Goal: Task Accomplishment & Management: Use online tool/utility

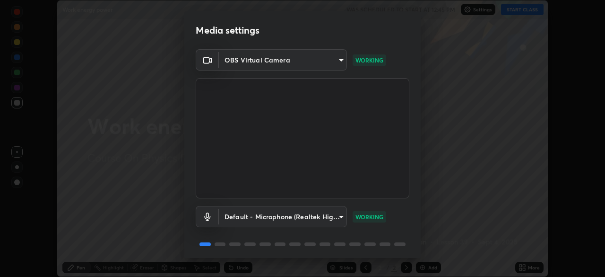
scroll to position [34, 0]
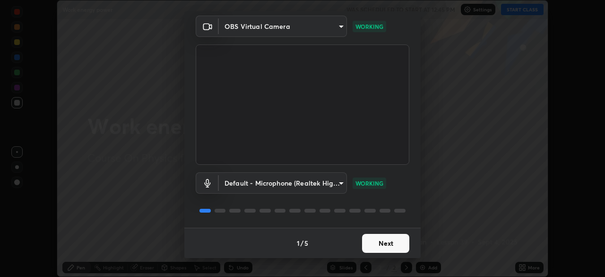
click at [401, 246] on button "Next" at bounding box center [385, 243] width 47 height 19
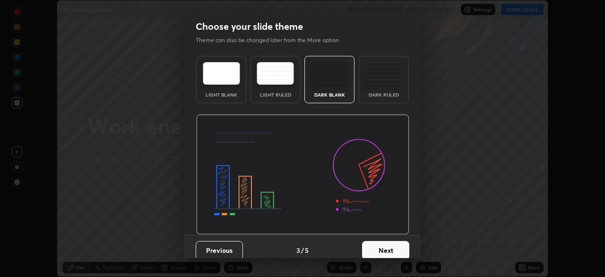
click at [405, 245] on button "Next" at bounding box center [385, 250] width 47 height 19
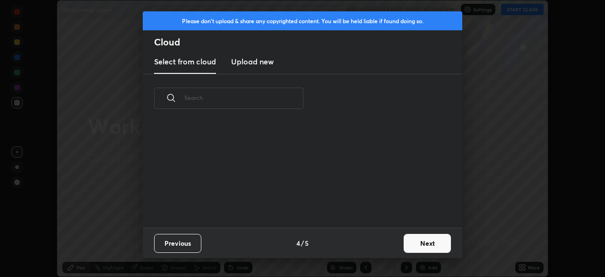
click at [405, 247] on button "Next" at bounding box center [427, 243] width 47 height 19
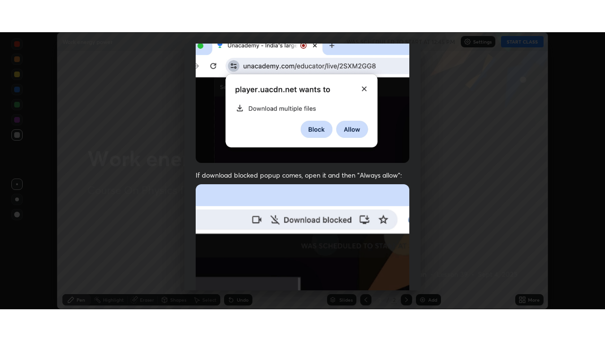
scroll to position [227, 0]
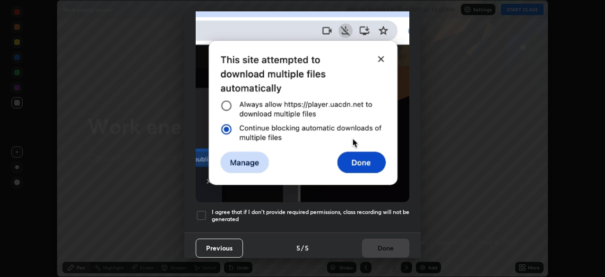
click at [393, 208] on h5 "I agree that if I don't provide required permissions, class recording will not …" at bounding box center [311, 215] width 198 height 15
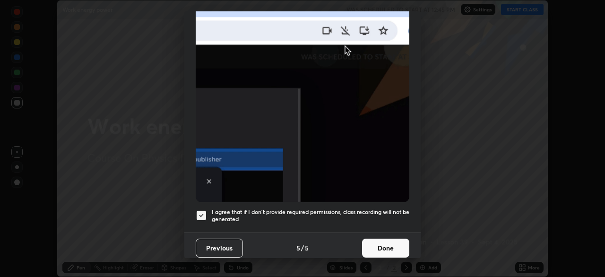
click at [392, 239] on button "Done" at bounding box center [385, 247] width 47 height 19
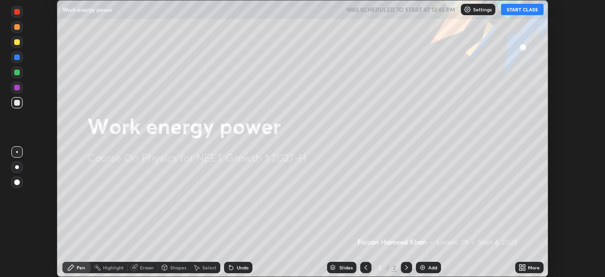
click at [524, 265] on icon at bounding box center [524, 265] width 2 height 2
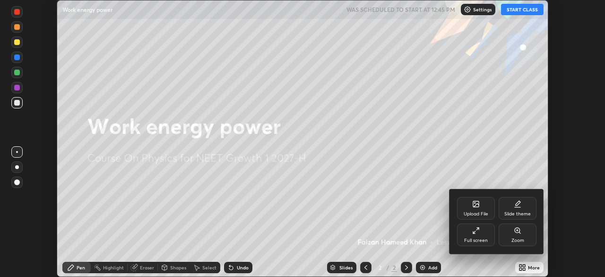
click at [484, 235] on div "Full screen" at bounding box center [476, 234] width 38 height 23
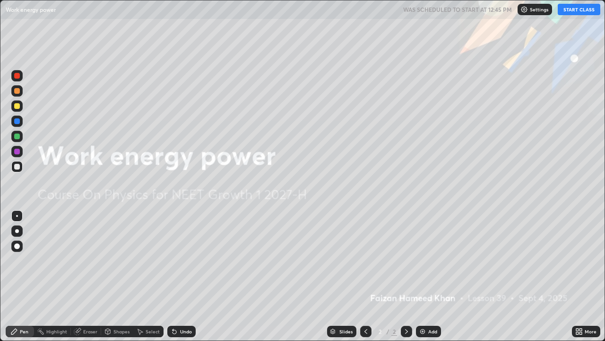
scroll to position [341, 605]
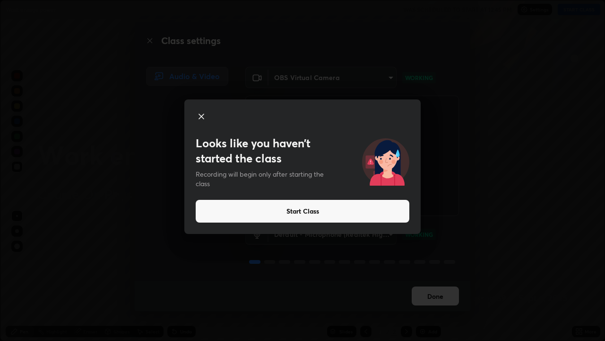
click at [365, 211] on button "Start Class" at bounding box center [303, 211] width 214 height 23
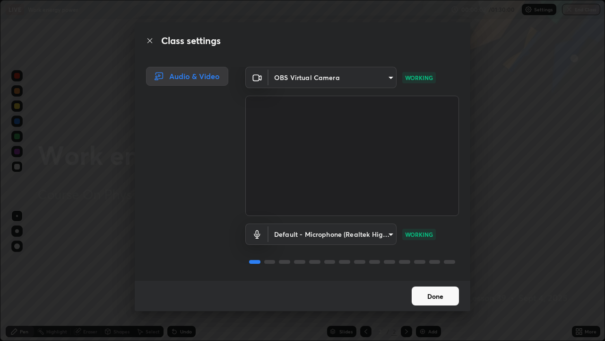
click at [426, 276] on button "Done" at bounding box center [435, 295] width 47 height 19
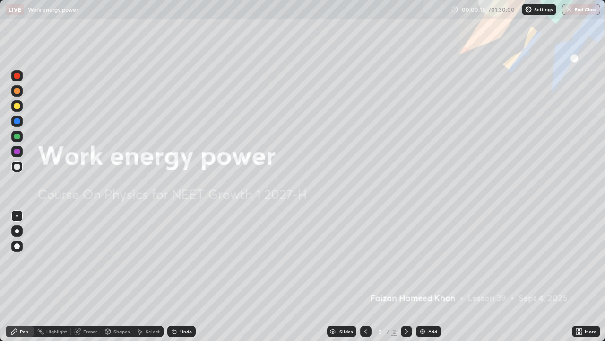
click at [405, 276] on icon at bounding box center [406, 331] width 3 height 5
click at [406, 276] on icon at bounding box center [407, 331] width 8 height 8
click at [426, 276] on img at bounding box center [423, 331] width 8 height 8
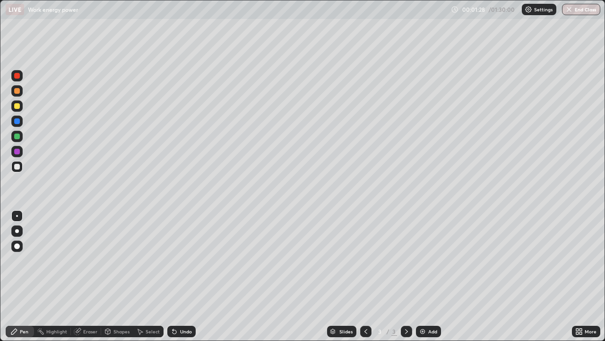
click at [21, 168] on div at bounding box center [16, 166] width 11 height 11
click at [177, 276] on div "Undo" at bounding box center [181, 330] width 28 height 11
click at [176, 276] on icon at bounding box center [175, 331] width 8 height 8
click at [179, 276] on div "Undo" at bounding box center [181, 330] width 28 height 11
click at [182, 276] on div "Undo" at bounding box center [186, 331] width 12 height 5
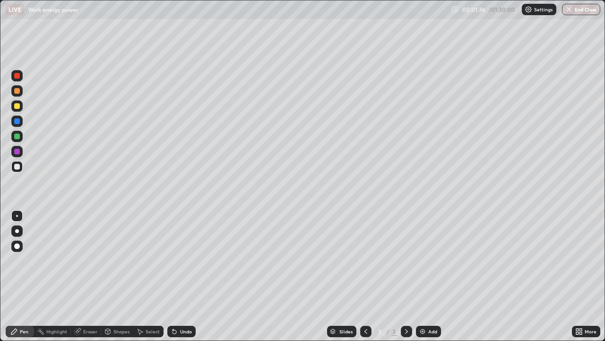
click at [179, 276] on div "Undo" at bounding box center [181, 330] width 28 height 11
click at [180, 276] on div "Undo" at bounding box center [181, 330] width 28 height 11
click at [182, 276] on div "Undo" at bounding box center [181, 330] width 28 height 11
click at [181, 276] on div "Undo" at bounding box center [181, 330] width 28 height 11
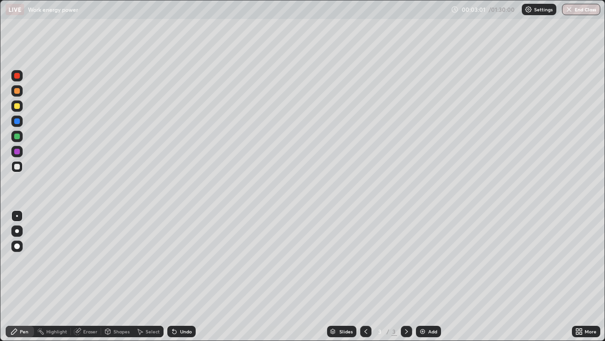
click at [20, 105] on div at bounding box center [16, 105] width 11 height 11
click at [89, 276] on div "Eraser" at bounding box center [90, 331] width 14 height 5
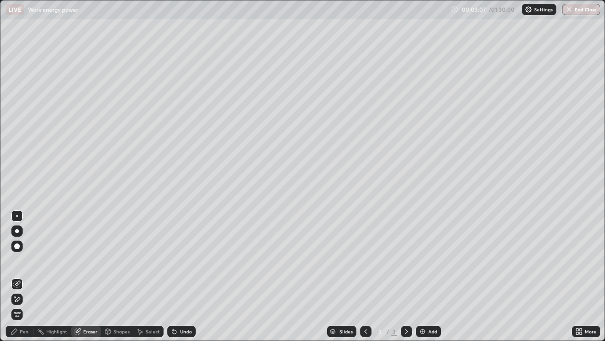
click at [19, 276] on icon at bounding box center [17, 299] width 8 height 8
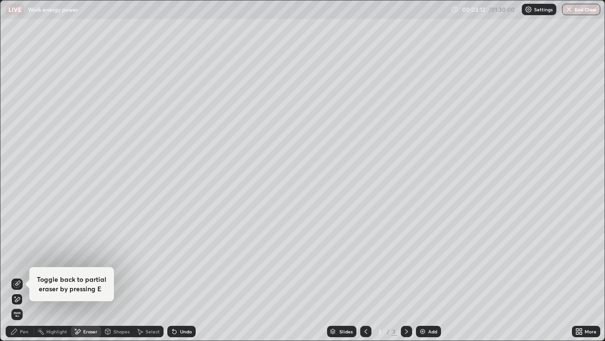
click at [20, 276] on div "Pen" at bounding box center [20, 330] width 28 height 11
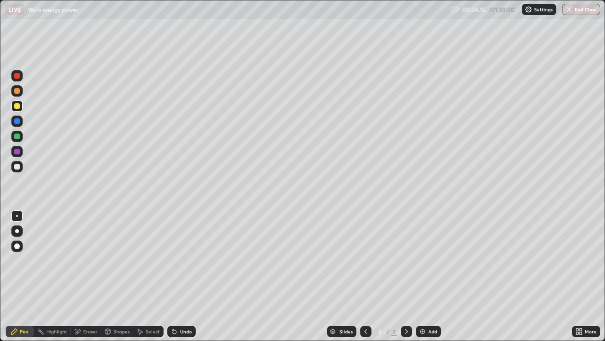
click at [20, 165] on div at bounding box center [16, 166] width 11 height 11
click at [19, 104] on div at bounding box center [17, 106] width 6 height 6
click at [180, 276] on div "Undo" at bounding box center [186, 331] width 12 height 5
click at [21, 276] on div "Pen" at bounding box center [20, 330] width 28 height 11
click at [21, 167] on div at bounding box center [16, 166] width 11 height 11
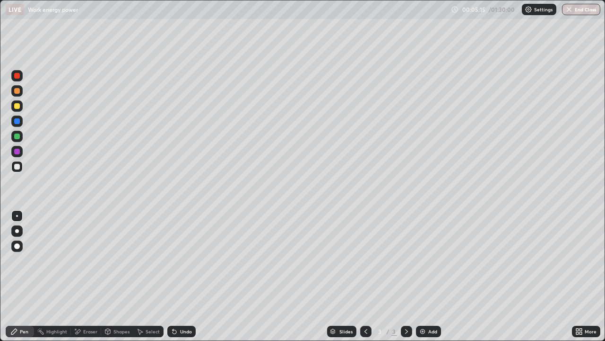
click at [177, 276] on div "Undo" at bounding box center [181, 330] width 28 height 11
click at [177, 276] on icon at bounding box center [175, 331] width 8 height 8
click at [180, 276] on div "Undo" at bounding box center [186, 331] width 12 height 5
click at [17, 76] on div at bounding box center [17, 76] width 6 height 6
click at [178, 276] on div "Undo" at bounding box center [181, 330] width 28 height 11
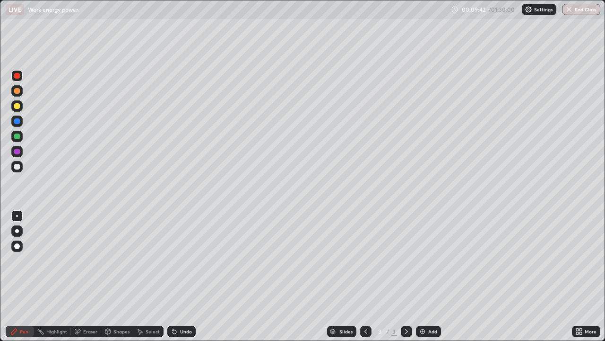
click at [177, 276] on icon at bounding box center [175, 331] width 8 height 8
click at [176, 276] on icon at bounding box center [175, 331] width 8 height 8
click at [406, 276] on icon at bounding box center [407, 331] width 8 height 8
click at [424, 276] on img at bounding box center [423, 331] width 8 height 8
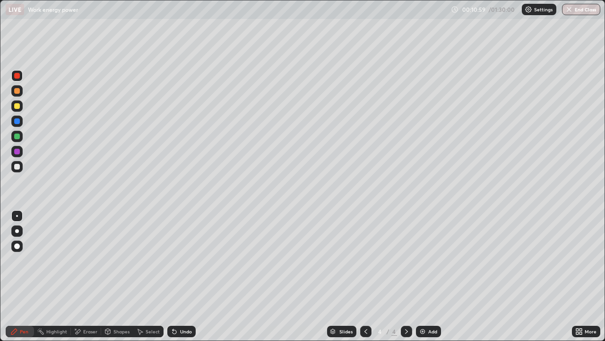
click at [17, 106] on div at bounding box center [17, 106] width 6 height 6
click at [84, 276] on div "Eraser" at bounding box center [90, 331] width 14 height 5
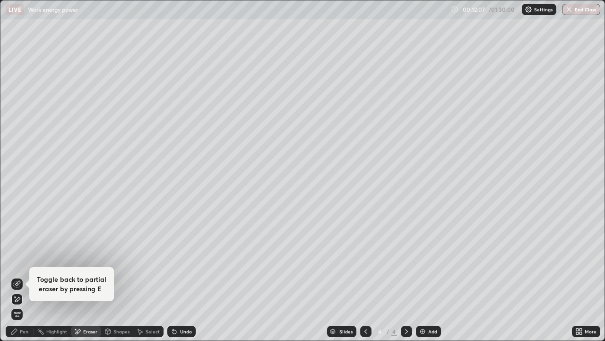
click at [18, 276] on icon at bounding box center [17, 299] width 8 height 8
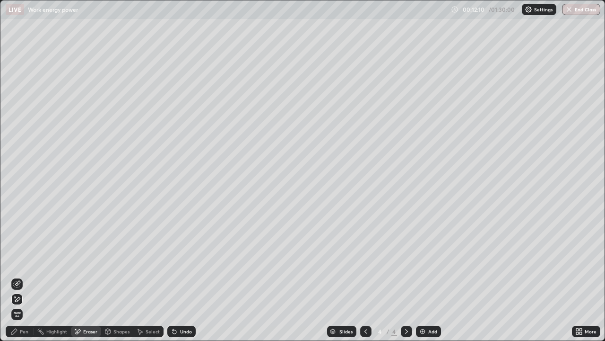
click at [16, 276] on icon at bounding box center [14, 331] width 6 height 6
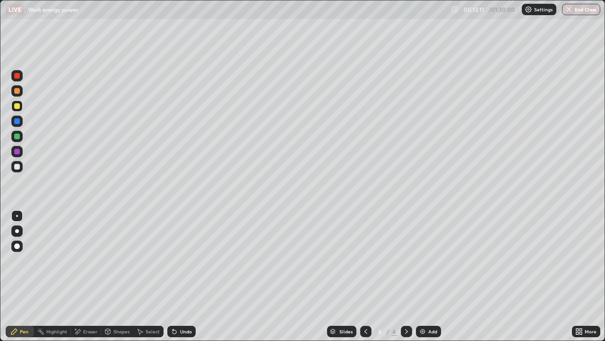
click at [17, 166] on div at bounding box center [17, 167] width 6 height 6
click at [366, 276] on icon at bounding box center [366, 331] width 8 height 8
click at [407, 276] on icon at bounding box center [407, 331] width 8 height 8
click at [366, 276] on icon at bounding box center [366, 331] width 8 height 8
click at [405, 276] on div at bounding box center [406, 330] width 11 height 11
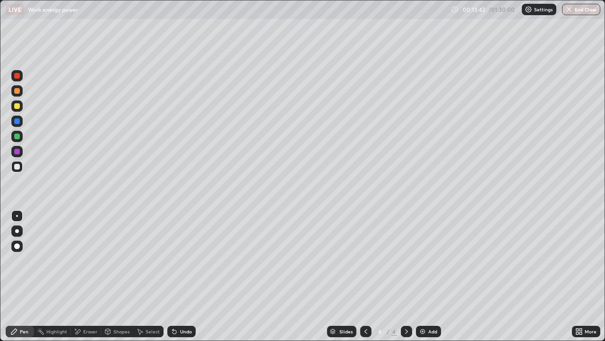
click at [366, 276] on icon at bounding box center [366, 331] width 8 height 8
click at [407, 276] on div at bounding box center [406, 330] width 11 height 11
click at [21, 134] on div at bounding box center [16, 136] width 11 height 11
click at [19, 108] on div at bounding box center [17, 106] width 6 height 6
click at [22, 92] on div at bounding box center [16, 90] width 11 height 11
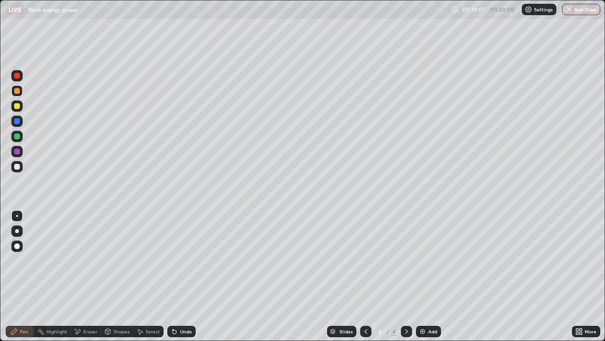
click at [407, 276] on icon at bounding box center [406, 331] width 3 height 5
click at [422, 276] on img at bounding box center [423, 331] width 8 height 8
click at [87, 276] on div "Eraser" at bounding box center [90, 331] width 14 height 5
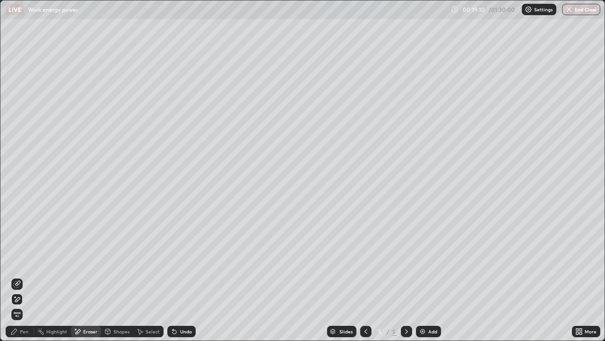
click at [112, 276] on div "Shapes" at bounding box center [117, 330] width 32 height 11
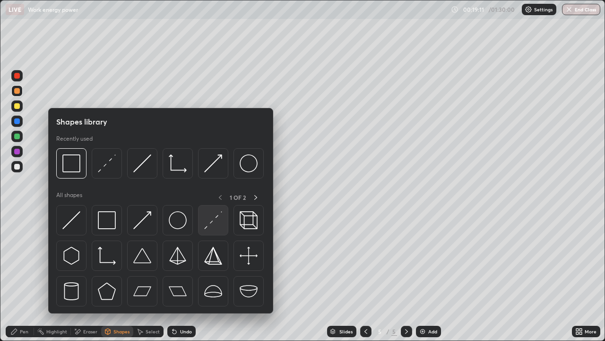
click at [209, 225] on img at bounding box center [213, 220] width 18 height 18
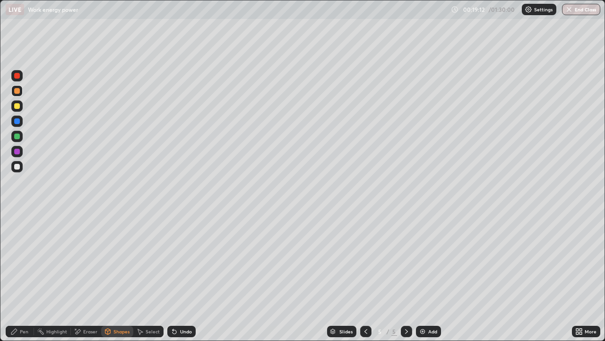
click at [20, 135] on div at bounding box center [16, 136] width 11 height 11
click at [24, 276] on div "Pen" at bounding box center [24, 331] width 9 height 5
click at [17, 106] on div at bounding box center [17, 106] width 6 height 6
click at [21, 91] on div at bounding box center [16, 90] width 11 height 11
click at [25, 276] on div "Pen" at bounding box center [20, 330] width 28 height 11
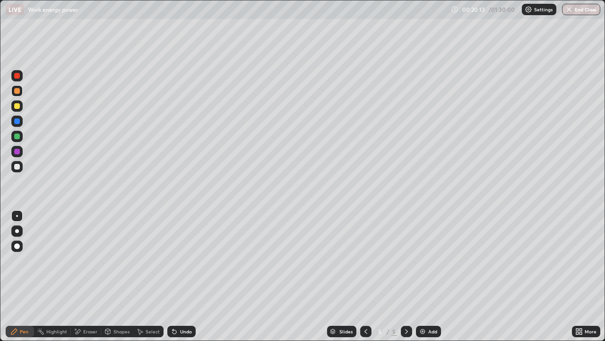
click at [365, 276] on icon at bounding box center [366, 331] width 3 height 5
click at [365, 276] on icon at bounding box center [366, 331] width 8 height 8
click at [406, 276] on icon at bounding box center [407, 331] width 8 height 8
click at [408, 276] on div at bounding box center [406, 330] width 11 height 11
click at [19, 76] on div at bounding box center [17, 76] width 6 height 6
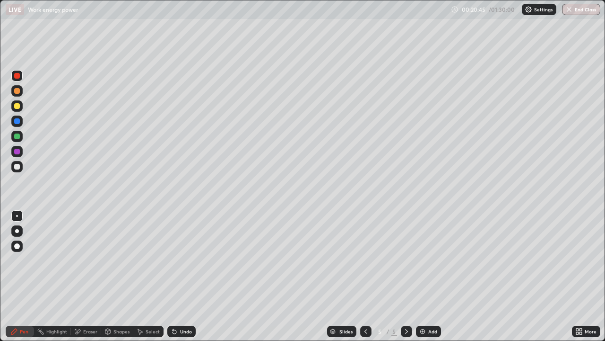
click at [365, 276] on icon at bounding box center [366, 331] width 8 height 8
click at [366, 276] on icon at bounding box center [366, 331] width 8 height 8
click at [406, 276] on icon at bounding box center [407, 331] width 8 height 8
click at [407, 276] on icon at bounding box center [407, 331] width 8 height 8
click at [18, 106] on div at bounding box center [17, 106] width 6 height 6
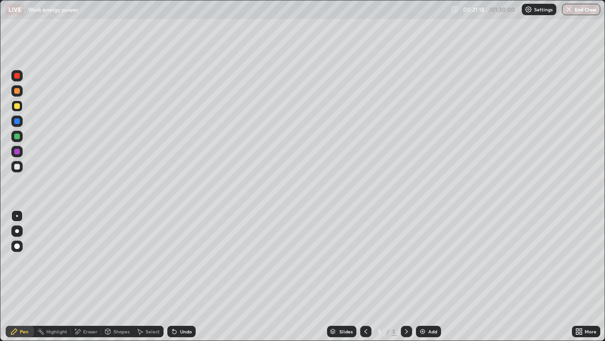
click at [109, 276] on icon at bounding box center [107, 331] width 5 height 6
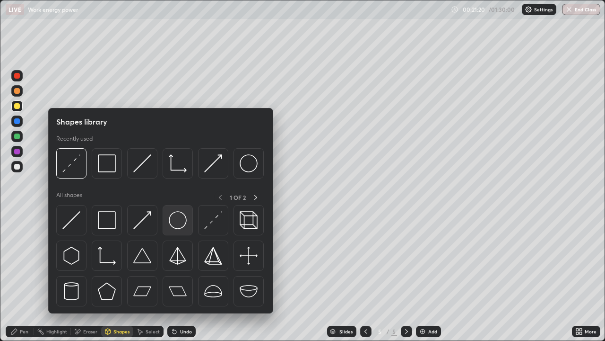
click at [173, 227] on img at bounding box center [178, 220] width 18 height 18
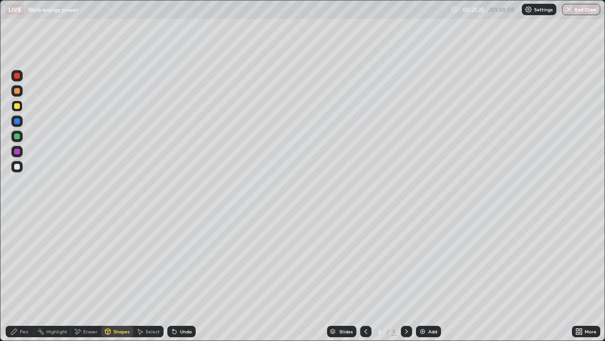
click at [177, 276] on div "Undo" at bounding box center [181, 330] width 28 height 11
click at [114, 276] on div "Shapes" at bounding box center [122, 331] width 16 height 5
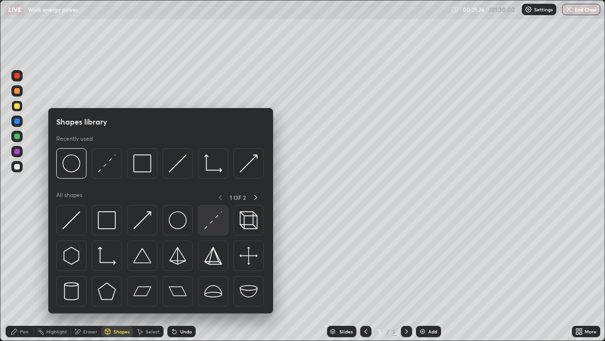
click at [211, 226] on img at bounding box center [213, 220] width 18 height 18
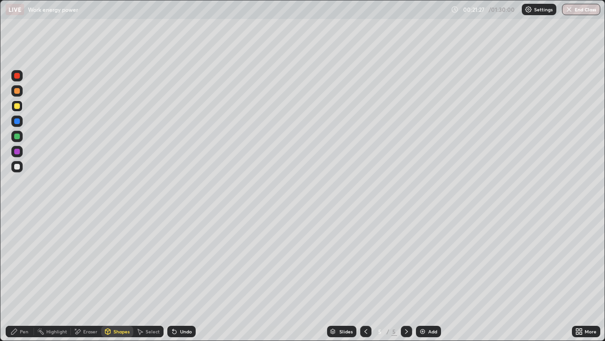
click at [28, 200] on div "Erase all" at bounding box center [17, 170] width 23 height 303
click at [21, 276] on div "Pen" at bounding box center [24, 331] width 9 height 5
click at [18, 166] on div at bounding box center [17, 167] width 6 height 6
click at [114, 276] on div "Shapes" at bounding box center [122, 331] width 16 height 5
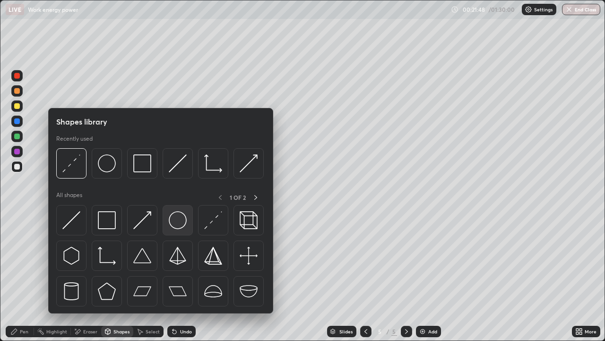
click at [179, 224] on img at bounding box center [178, 220] width 18 height 18
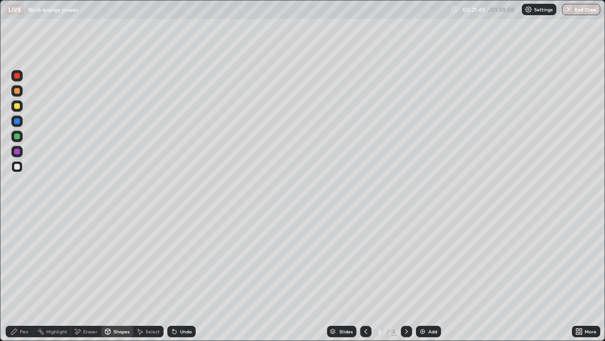
click at [21, 79] on div at bounding box center [16, 75] width 11 height 11
click at [17, 136] on div at bounding box center [17, 136] width 6 height 6
click at [21, 148] on div at bounding box center [16, 151] width 11 height 11
click at [23, 276] on div "Pen" at bounding box center [24, 331] width 9 height 5
click at [17, 91] on div at bounding box center [17, 91] width 6 height 6
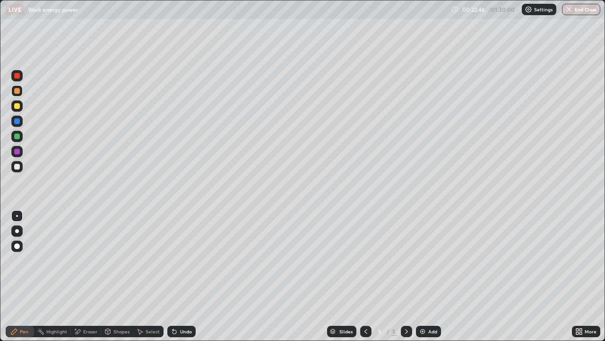
click at [178, 276] on div "Undo" at bounding box center [181, 330] width 28 height 11
click at [183, 276] on div "Undo" at bounding box center [186, 331] width 12 height 5
click at [19, 136] on div at bounding box center [17, 136] width 6 height 6
click at [173, 276] on icon at bounding box center [175, 332] width 4 height 4
click at [365, 276] on icon at bounding box center [366, 331] width 8 height 8
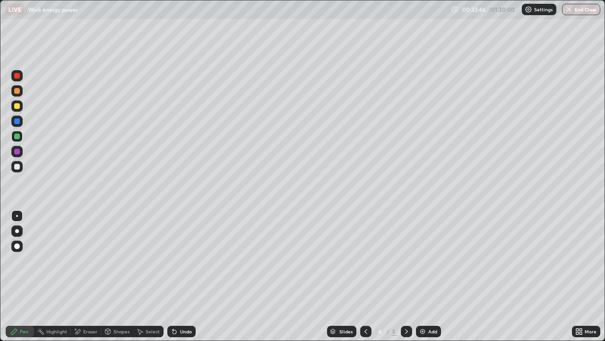
click at [365, 276] on icon at bounding box center [366, 331] width 8 height 8
click at [405, 276] on icon at bounding box center [407, 331] width 8 height 8
click at [402, 276] on div at bounding box center [406, 330] width 11 height 11
click at [404, 276] on icon at bounding box center [407, 331] width 8 height 8
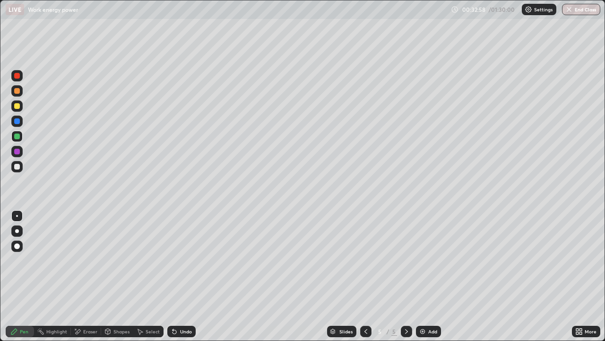
click at [404, 276] on icon at bounding box center [407, 331] width 8 height 8
click at [405, 276] on icon at bounding box center [407, 331] width 8 height 8
click at [423, 276] on img at bounding box center [423, 331] width 8 height 8
click at [109, 276] on icon at bounding box center [107, 331] width 5 height 6
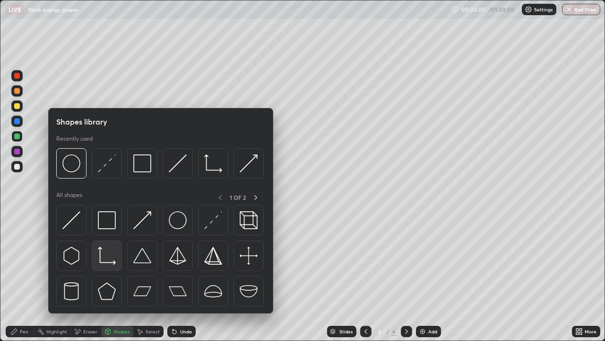
click at [105, 255] on img at bounding box center [107, 255] width 18 height 18
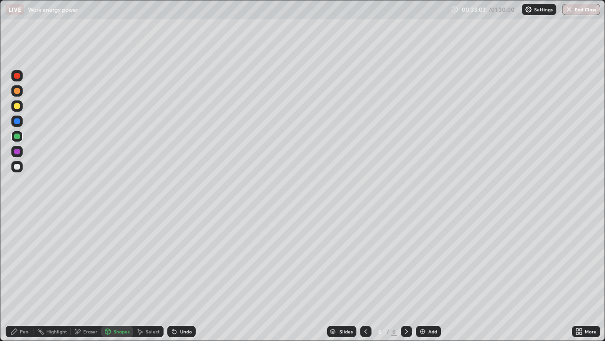
click at [20, 167] on div at bounding box center [16, 166] width 11 height 11
click at [17, 276] on icon at bounding box center [14, 331] width 8 height 8
click at [20, 121] on div at bounding box center [16, 120] width 11 height 11
click at [22, 276] on div "Pen" at bounding box center [24, 331] width 9 height 5
click at [184, 276] on div "Undo" at bounding box center [186, 331] width 12 height 5
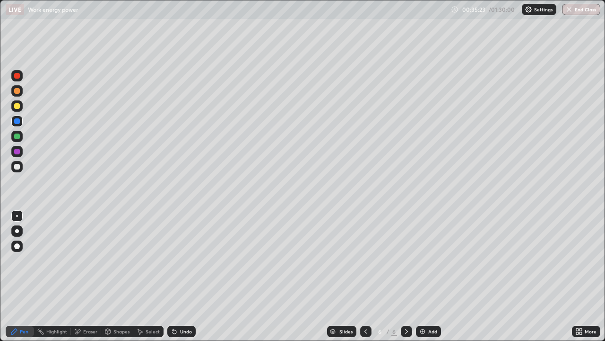
click at [109, 276] on icon at bounding box center [107, 331] width 5 height 6
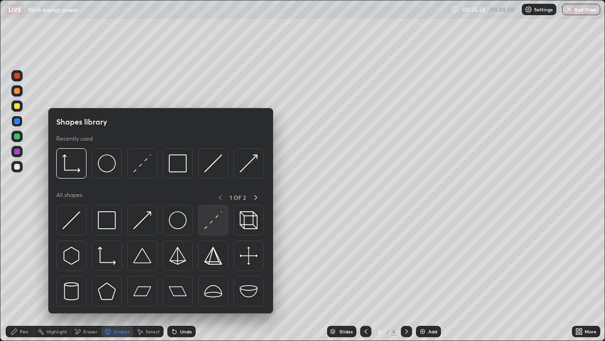
click at [207, 227] on img at bounding box center [213, 220] width 18 height 18
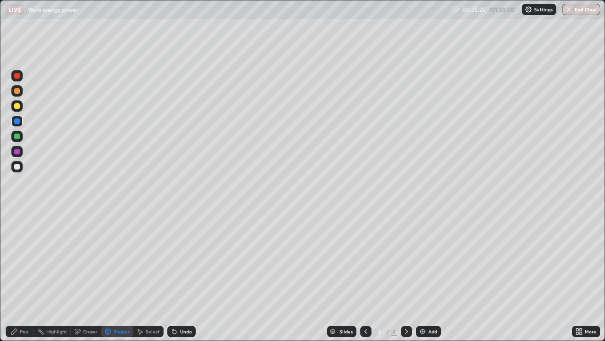
click at [20, 105] on div at bounding box center [16, 105] width 11 height 11
click at [182, 276] on div "Undo" at bounding box center [186, 331] width 12 height 5
click at [22, 149] on div at bounding box center [16, 151] width 11 height 11
click at [19, 106] on div at bounding box center [17, 106] width 6 height 6
click at [185, 276] on div "Undo" at bounding box center [186, 331] width 12 height 5
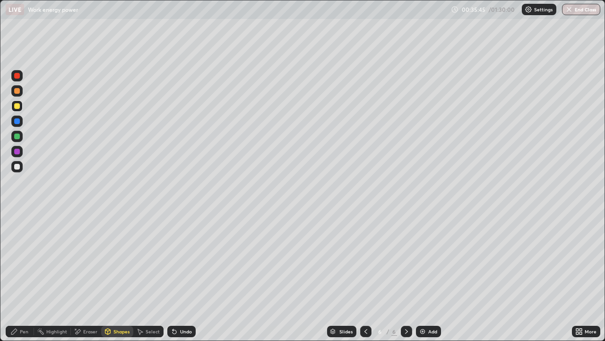
click at [184, 276] on div "Undo" at bounding box center [186, 331] width 12 height 5
click at [24, 276] on div "Pen" at bounding box center [24, 331] width 9 height 5
click at [114, 276] on div "Shapes" at bounding box center [122, 331] width 16 height 5
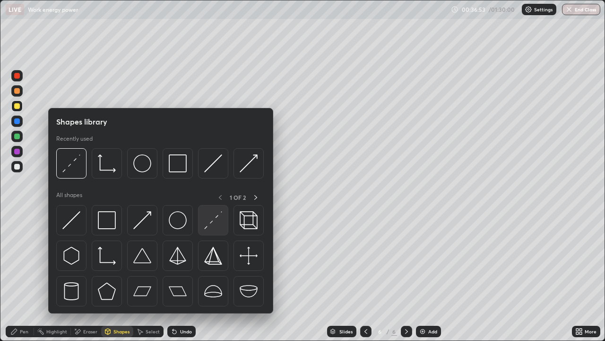
click at [209, 223] on img at bounding box center [213, 220] width 18 height 18
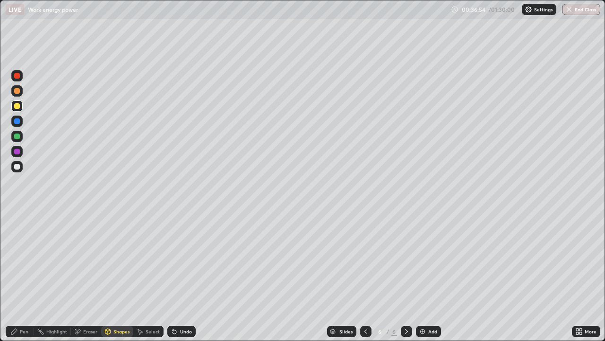
click at [22, 88] on div at bounding box center [16, 90] width 11 height 11
click at [19, 162] on div at bounding box center [16, 166] width 11 height 11
click at [15, 276] on icon at bounding box center [14, 331] width 8 height 8
click at [21, 90] on div at bounding box center [16, 90] width 11 height 11
click at [181, 276] on div "Undo" at bounding box center [186, 331] width 12 height 5
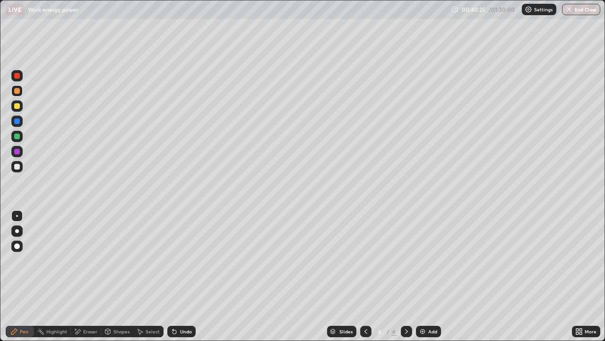
click at [406, 276] on icon at bounding box center [407, 331] width 8 height 8
click at [424, 276] on img at bounding box center [423, 331] width 8 height 8
click at [21, 107] on div at bounding box center [16, 105] width 11 height 11
click at [365, 276] on icon at bounding box center [366, 331] width 8 height 8
click at [366, 276] on icon at bounding box center [366, 331] width 3 height 5
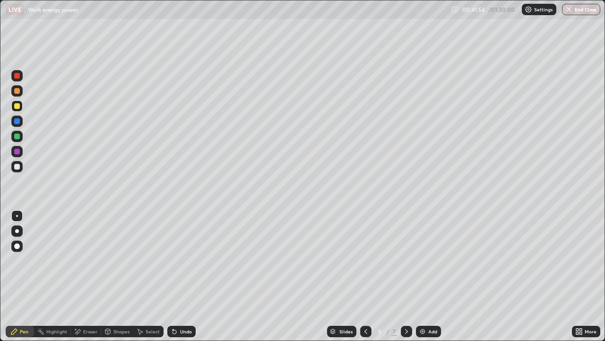
click at [406, 276] on icon at bounding box center [407, 331] width 8 height 8
click at [405, 276] on icon at bounding box center [407, 331] width 8 height 8
click at [183, 276] on div "Undo" at bounding box center [186, 331] width 12 height 5
click at [176, 276] on icon at bounding box center [175, 331] width 8 height 8
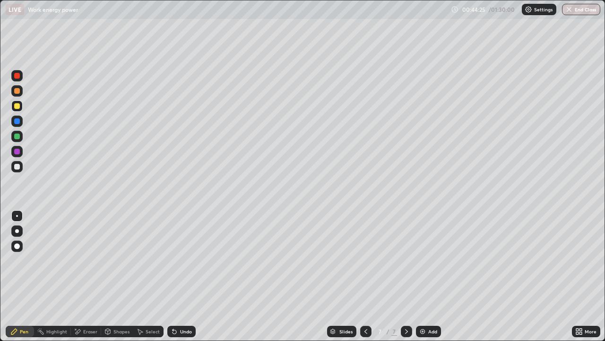
click at [22, 165] on div at bounding box center [16, 166] width 11 height 11
click at [21, 138] on div at bounding box center [16, 136] width 11 height 11
click at [426, 276] on div "Add" at bounding box center [428, 330] width 25 height 11
click at [17, 276] on div "Pen" at bounding box center [20, 330] width 28 height 11
click at [21, 167] on div at bounding box center [16, 166] width 11 height 11
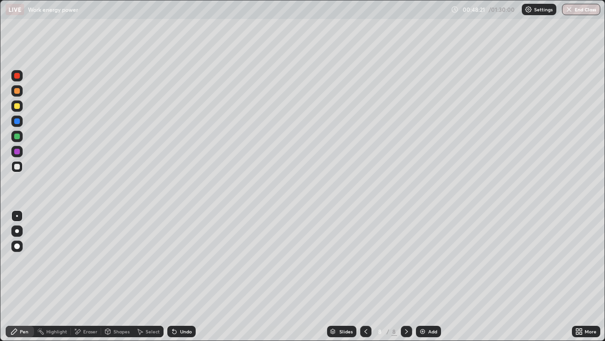
click at [21, 103] on div at bounding box center [16, 105] width 11 height 11
click at [22, 166] on div at bounding box center [16, 166] width 11 height 11
click at [175, 276] on icon at bounding box center [175, 331] width 8 height 8
click at [366, 276] on icon at bounding box center [366, 331] width 8 height 8
click at [365, 276] on icon at bounding box center [366, 331] width 8 height 8
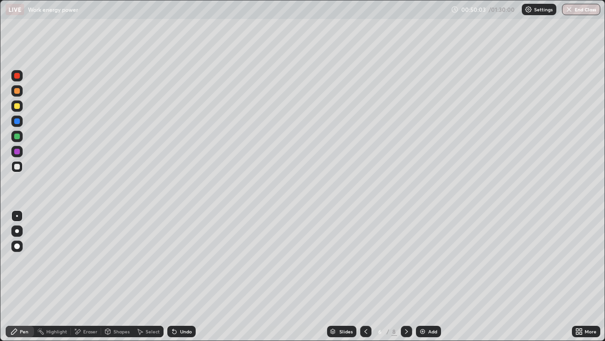
click at [366, 276] on icon at bounding box center [366, 331] width 3 height 5
click at [405, 276] on icon at bounding box center [407, 331] width 8 height 8
click at [407, 276] on icon at bounding box center [407, 331] width 8 height 8
click at [406, 276] on icon at bounding box center [407, 331] width 8 height 8
click at [177, 276] on div "Undo" at bounding box center [181, 330] width 28 height 11
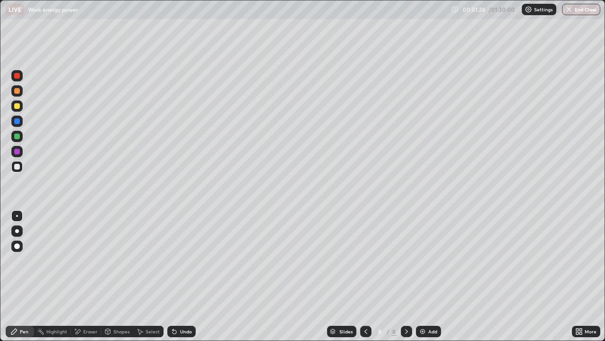
click at [21, 152] on div at bounding box center [16, 151] width 11 height 11
click at [18, 135] on div at bounding box center [17, 136] width 6 height 6
click at [88, 276] on div "Eraser" at bounding box center [90, 331] width 14 height 5
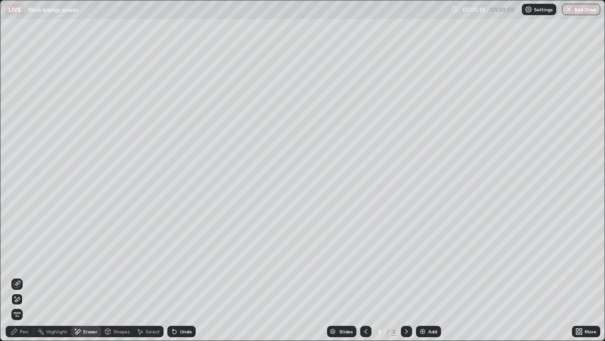
click at [26, 276] on div "Pen" at bounding box center [24, 331] width 9 height 5
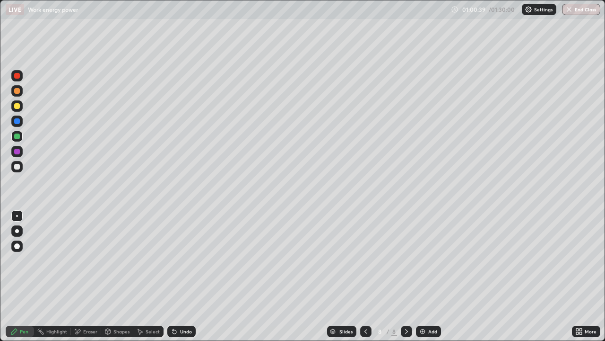
click at [18, 166] on div at bounding box center [17, 167] width 6 height 6
click at [406, 276] on icon at bounding box center [407, 331] width 8 height 8
click at [421, 276] on img at bounding box center [423, 331] width 8 height 8
click at [106, 276] on icon at bounding box center [107, 330] width 5 height 1
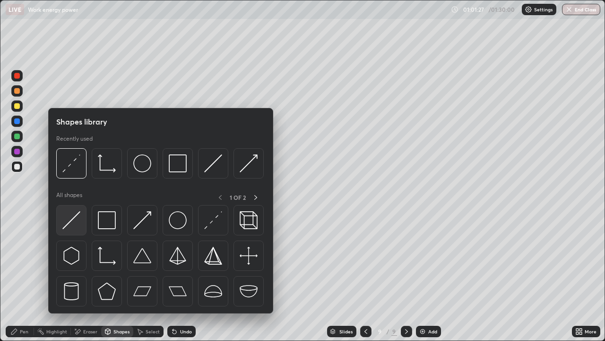
click at [73, 222] on img at bounding box center [71, 220] width 18 height 18
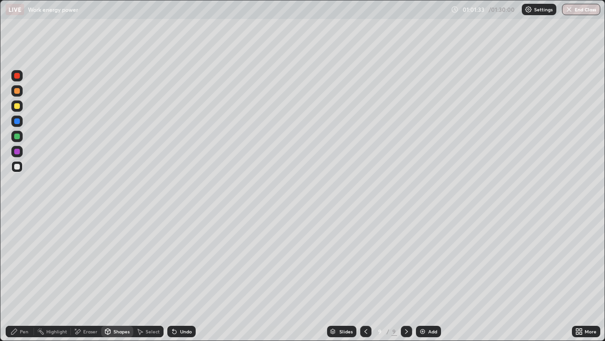
click at [17, 136] on div at bounding box center [17, 136] width 6 height 6
click at [27, 276] on div "Pen" at bounding box center [20, 330] width 28 height 11
click at [21, 108] on div at bounding box center [16, 105] width 11 height 11
click at [112, 276] on div "Shapes" at bounding box center [117, 330] width 32 height 11
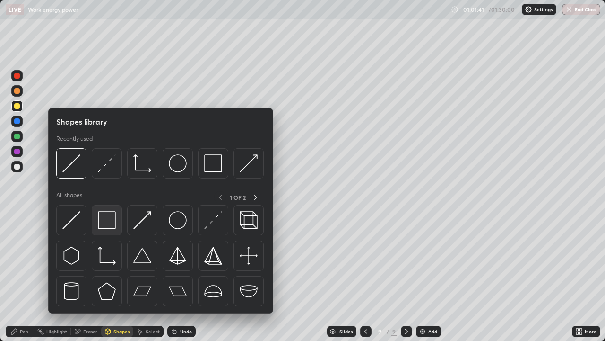
click at [107, 224] on img at bounding box center [107, 220] width 18 height 18
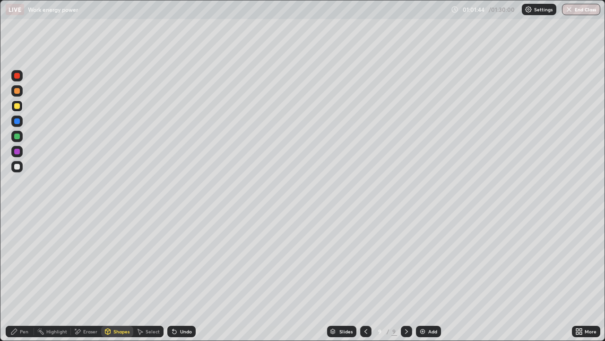
click at [19, 276] on div "Pen" at bounding box center [20, 330] width 28 height 11
click at [17, 166] on div at bounding box center [17, 167] width 6 height 6
click at [21, 91] on div at bounding box center [16, 90] width 11 height 11
click at [180, 276] on div "Undo" at bounding box center [186, 331] width 12 height 5
click at [21, 107] on div at bounding box center [16, 105] width 11 height 11
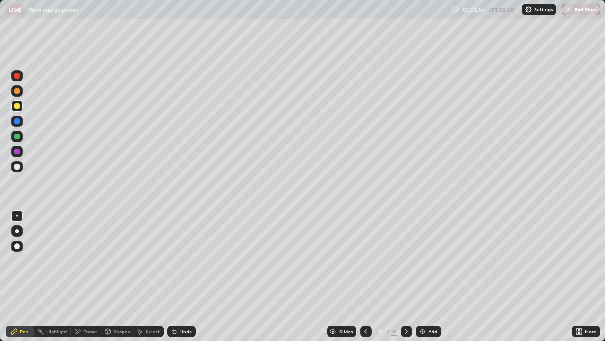
click at [188, 276] on div "Undo" at bounding box center [186, 331] width 12 height 5
click at [184, 276] on div "Undo" at bounding box center [186, 331] width 12 height 5
click at [406, 276] on icon at bounding box center [407, 331] width 8 height 8
click at [420, 276] on img at bounding box center [423, 331] width 8 height 8
click at [108, 276] on icon at bounding box center [107, 331] width 5 height 6
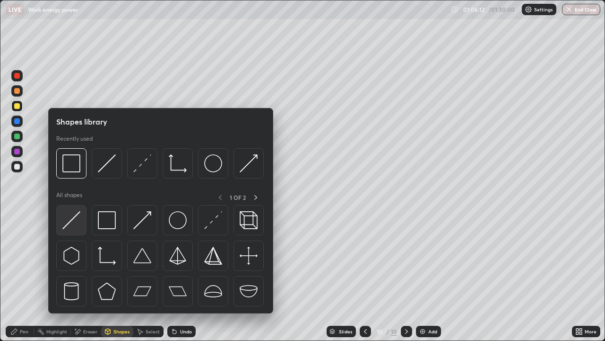
click at [73, 221] on img at bounding box center [71, 220] width 18 height 18
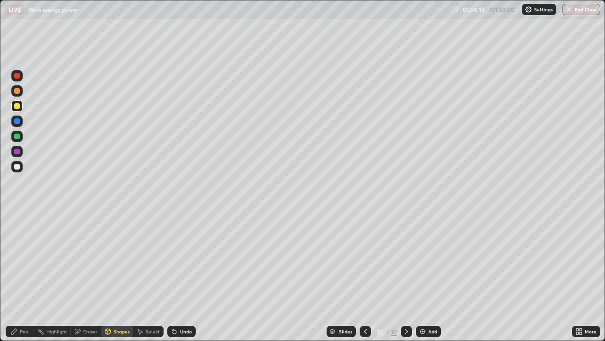
click at [21, 165] on div at bounding box center [16, 166] width 11 height 11
click at [22, 276] on div "Pen" at bounding box center [24, 331] width 9 height 5
click at [19, 92] on div at bounding box center [17, 91] width 6 height 6
click at [186, 276] on div "Undo" at bounding box center [181, 330] width 28 height 11
click at [178, 276] on div "Undo" at bounding box center [181, 330] width 28 height 11
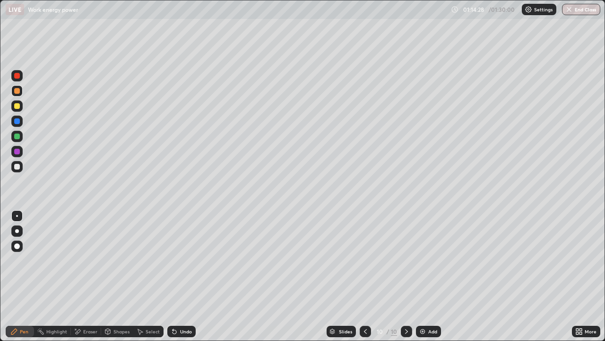
click at [75, 276] on icon at bounding box center [75, 328] width 1 height 1
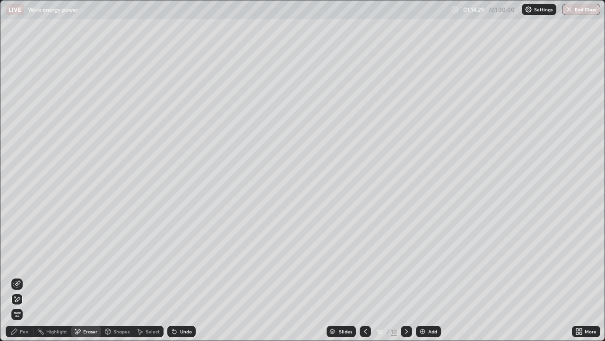
click at [19, 276] on icon at bounding box center [17, 299] width 5 height 5
click at [22, 276] on div "Pen" at bounding box center [24, 331] width 9 height 5
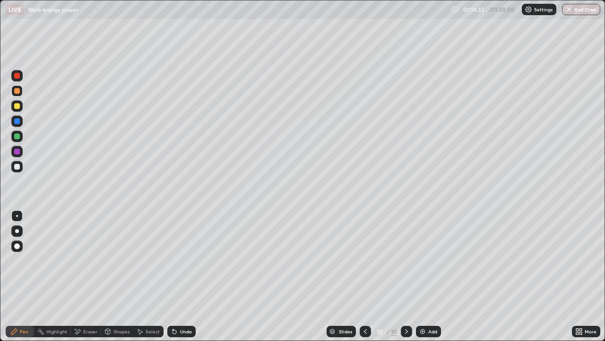
click at [20, 137] on div at bounding box center [16, 136] width 11 height 11
click at [406, 276] on icon at bounding box center [407, 331] width 8 height 8
click at [423, 276] on img at bounding box center [423, 331] width 8 height 8
click at [107, 276] on icon at bounding box center [107, 330] width 5 height 1
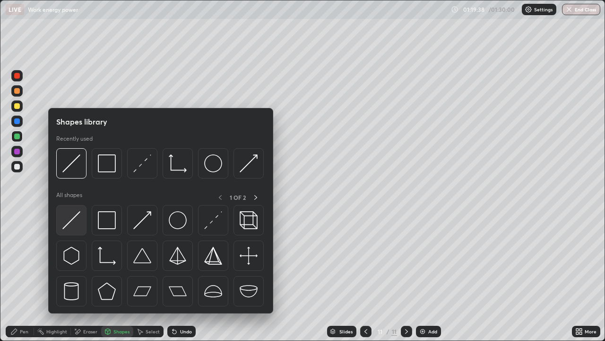
click at [72, 223] on img at bounding box center [71, 220] width 18 height 18
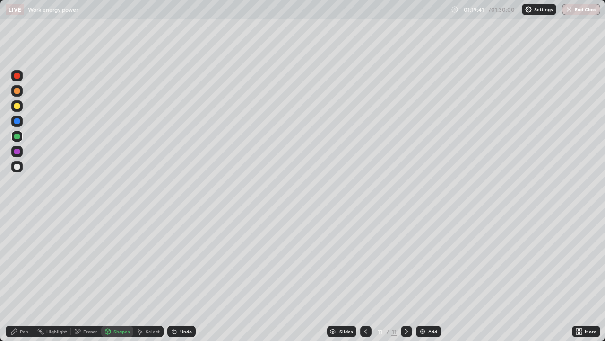
click at [17, 121] on div at bounding box center [17, 121] width 6 height 6
click at [26, 276] on div "Pen" at bounding box center [24, 331] width 9 height 5
click at [107, 276] on icon at bounding box center [107, 330] width 5 height 1
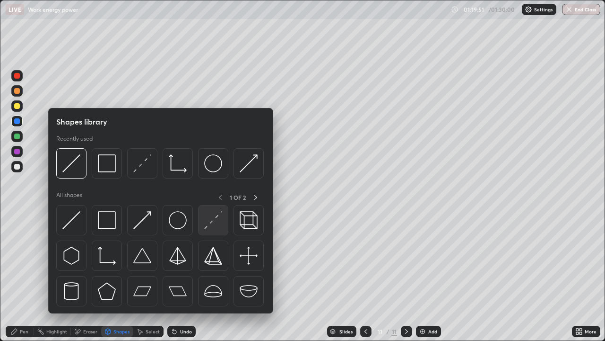
click at [209, 226] on img at bounding box center [213, 220] width 18 height 18
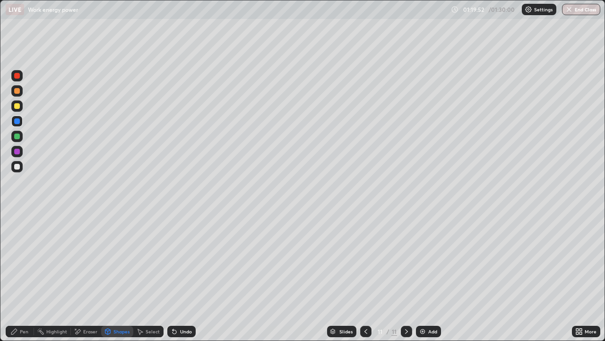
click at [20, 166] on div at bounding box center [16, 166] width 11 height 11
click at [22, 108] on div at bounding box center [16, 105] width 11 height 11
click at [21, 276] on div "Pen" at bounding box center [24, 331] width 9 height 5
click at [22, 166] on div at bounding box center [16, 166] width 11 height 11
click at [183, 276] on div "Undo" at bounding box center [186, 331] width 12 height 5
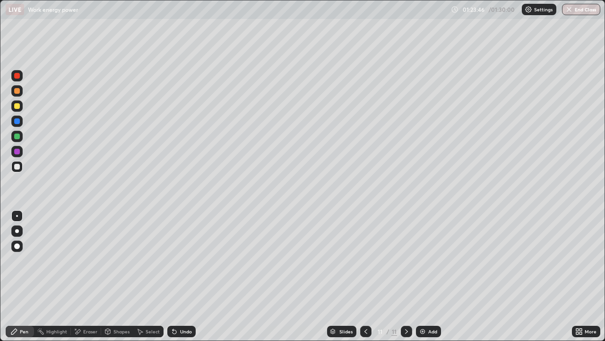
click at [180, 276] on div "Undo" at bounding box center [181, 330] width 28 height 11
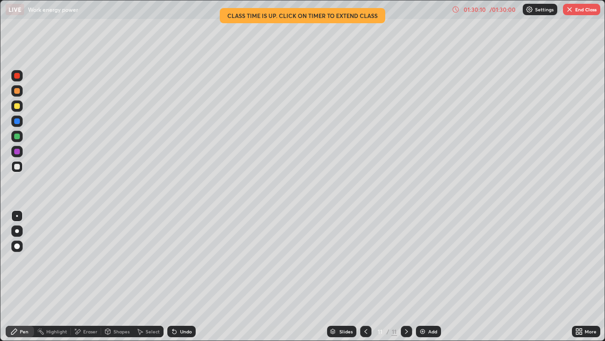
click at [585, 6] on button "End Class" at bounding box center [581, 9] width 37 height 11
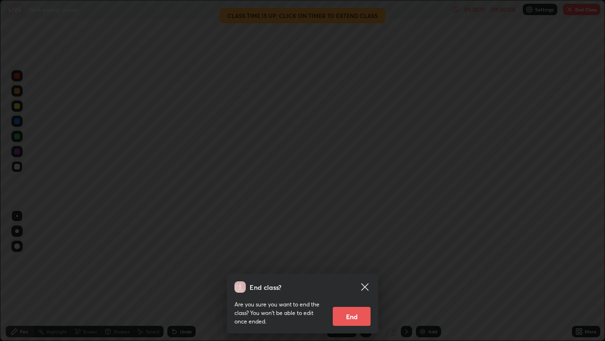
click at [559, 276] on div "End class? Are you sure you want to end the class? You won’t be able to edit on…" at bounding box center [302, 170] width 605 height 341
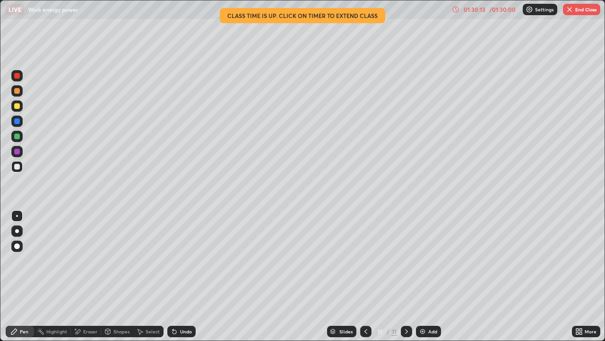
click at [588, 9] on button "End Class" at bounding box center [581, 9] width 37 height 11
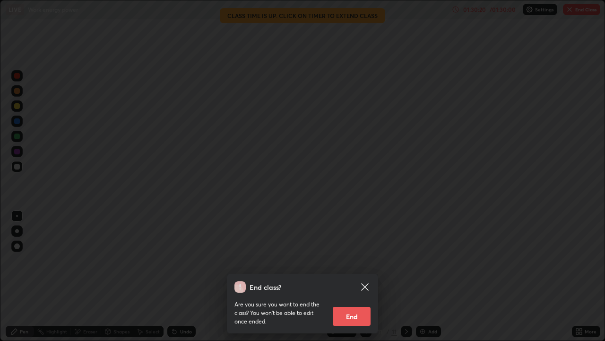
click at [356, 276] on button "End" at bounding box center [352, 315] width 38 height 19
